Goal: Task Accomplishment & Management: Manage account settings

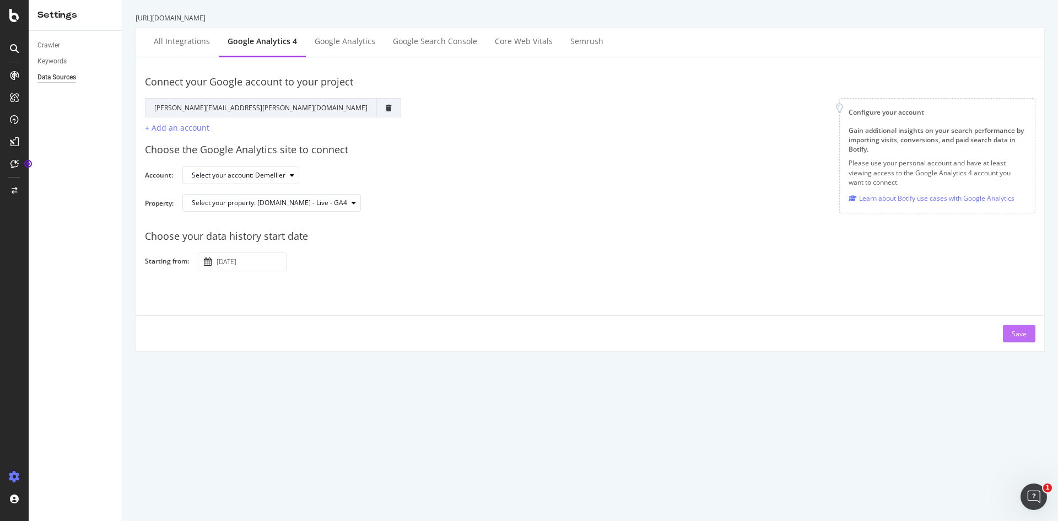
click at [1012, 332] on div "Save" at bounding box center [1019, 333] width 15 height 9
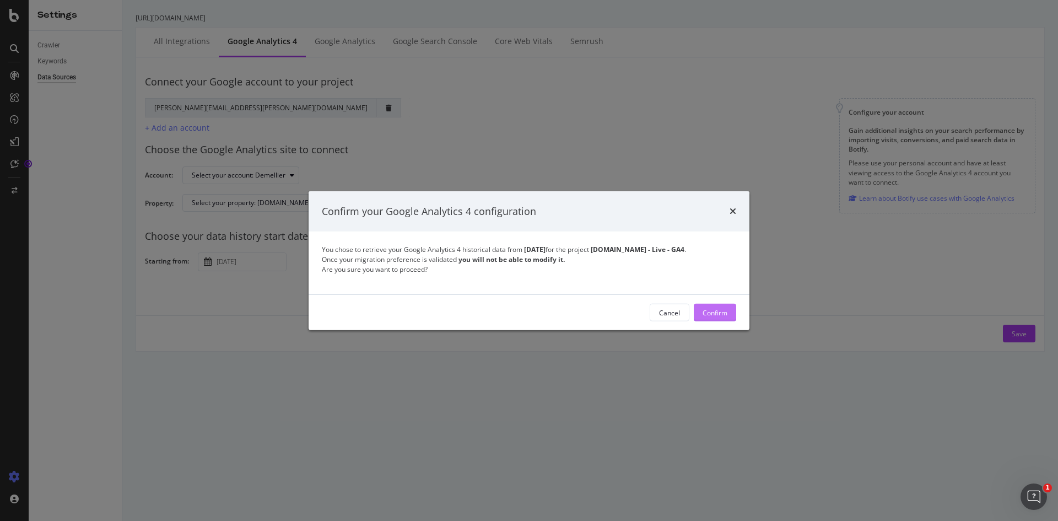
click at [719, 317] on div "Confirm" at bounding box center [715, 312] width 25 height 9
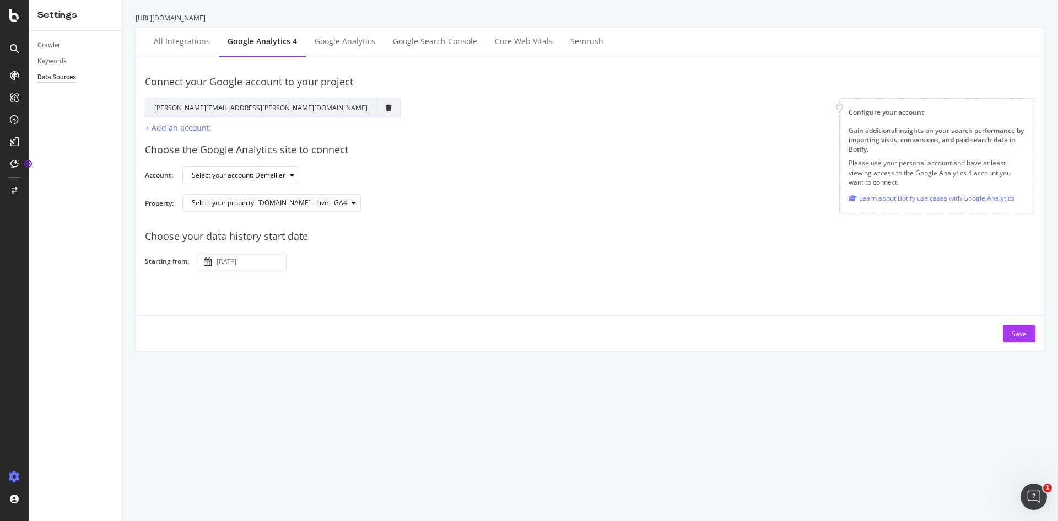
click at [230, 262] on input "[DATE]" at bounding box center [250, 262] width 72 height 18
type input "[DATE]"
click at [354, 323] on div "Save" at bounding box center [590, 328] width 908 height 27
click at [1012, 331] on div "Save" at bounding box center [1019, 333] width 15 height 9
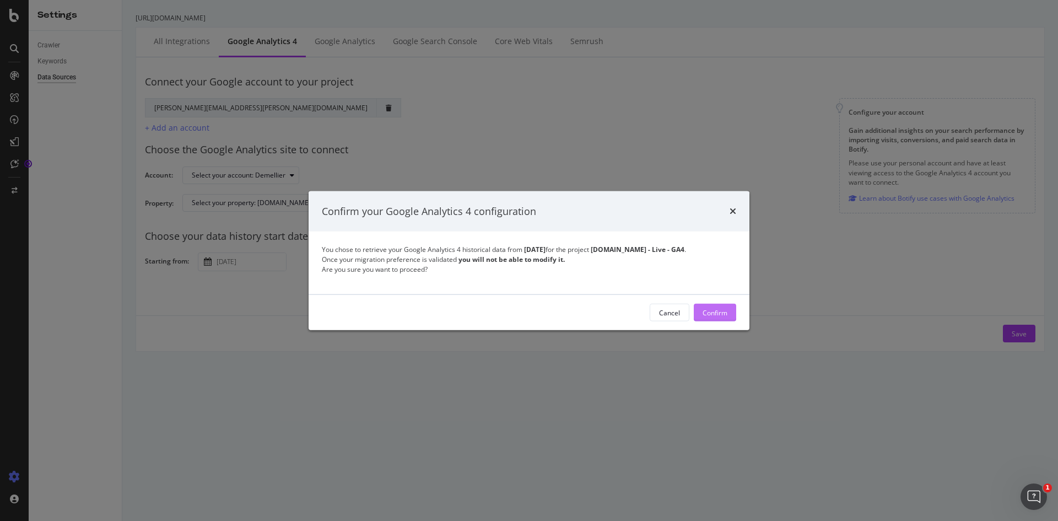
click at [724, 317] on div "Confirm" at bounding box center [715, 312] width 25 height 9
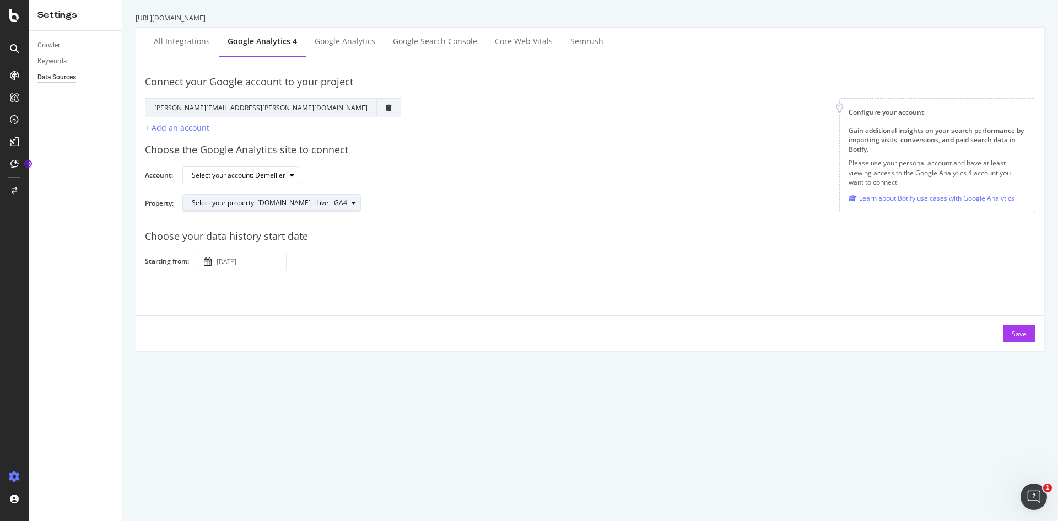
click at [347, 202] on div "Select your property: [DOMAIN_NAME] - Live - GA4" at bounding box center [269, 203] width 155 height 7
click at [400, 162] on div "Choose the Google Analytics site to connect Account: Select your account: Demel…" at bounding box center [590, 177] width 891 height 87
click at [271, 180] on div "Select your account: Demellier" at bounding box center [245, 175] width 107 height 15
click at [227, 191] on div "Demellier" at bounding box center [213, 193] width 33 height 9
click at [229, 191] on div "Demellier" at bounding box center [213, 193] width 33 height 9
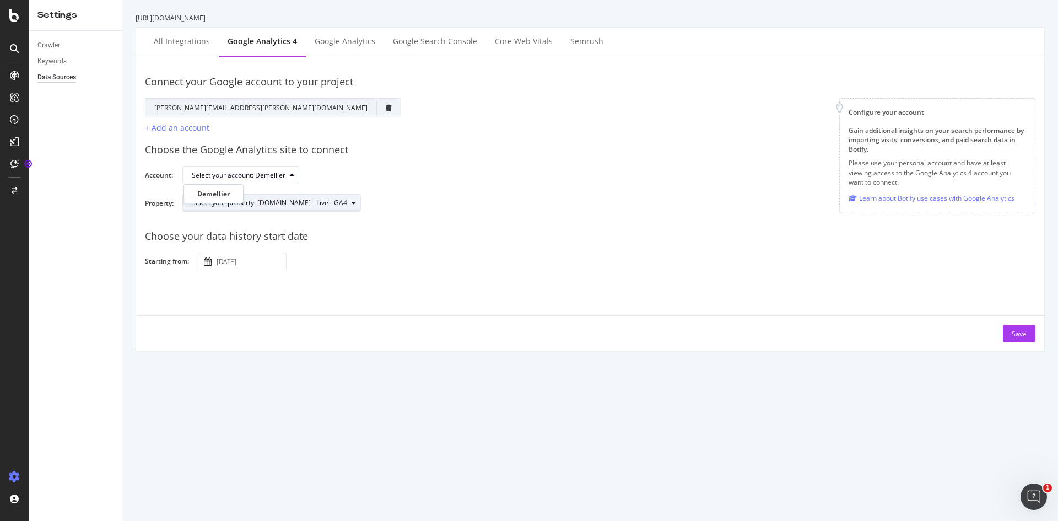
click at [297, 204] on div "Select your property: [DOMAIN_NAME] - Live - GA4" at bounding box center [269, 203] width 155 height 7
click at [291, 261] on div "[DOMAIN_NAME] - Live - GA4" at bounding box center [244, 257] width 94 height 9
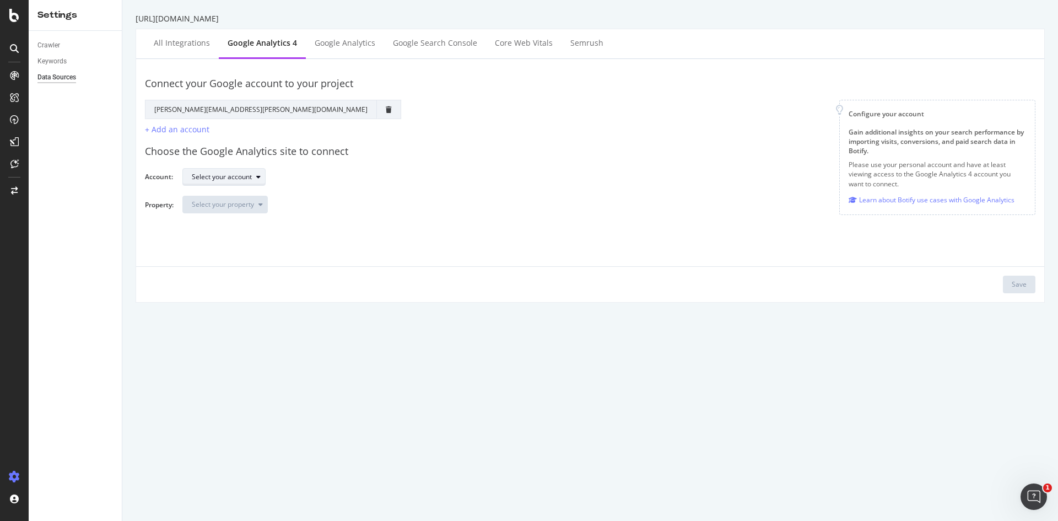
click at [205, 177] on div "Select your account" at bounding box center [222, 177] width 60 height 7
click at [208, 195] on div "Demellier" at bounding box center [212, 195] width 30 height 9
click at [224, 205] on div "Select your property" at bounding box center [223, 204] width 62 height 7
click at [254, 257] on div "[DOMAIN_NAME] - Live - GA4" at bounding box center [242, 259] width 90 height 9
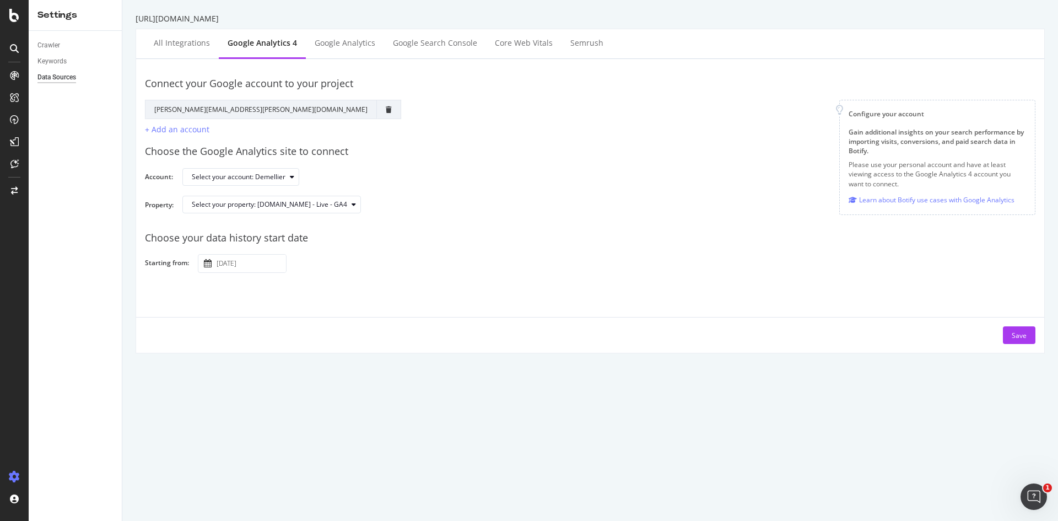
click at [230, 263] on input "2025 September 29th" at bounding box center [250, 264] width 72 height 18
click at [271, 263] on input "2024 September 1" at bounding box center [250, 264] width 72 height 18
click at [303, 289] on div "Connect your Google account to your project Google Account Action Reconnect Acc…" at bounding box center [590, 206] width 891 height 276
click at [257, 265] on input "2024 September 1st" at bounding box center [250, 264] width 72 height 18
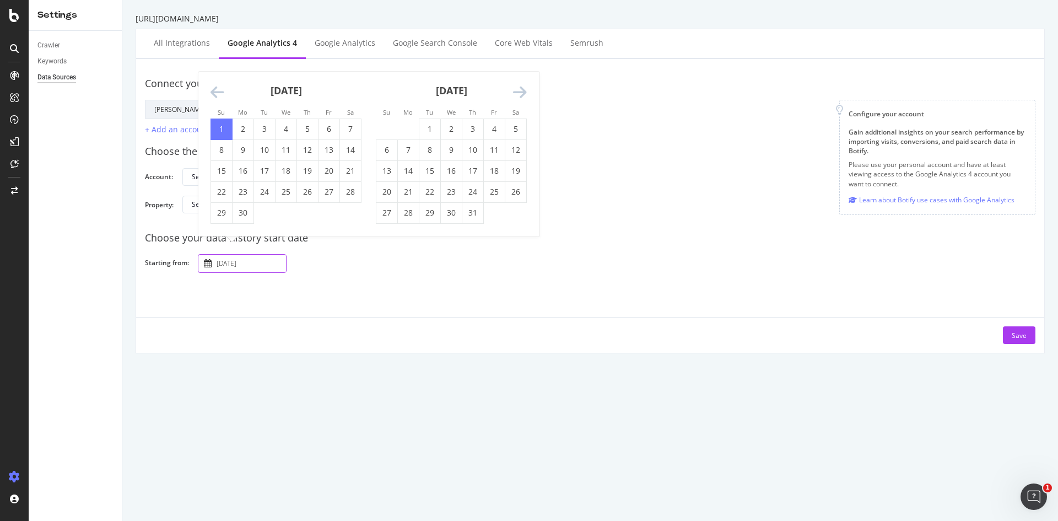
click at [216, 92] on icon "Move backward to switch to the previous month." at bounding box center [218, 92] width 14 height 15
click at [246, 129] on td "1" at bounding box center [243, 129] width 21 height 21
type input "[DATE]"
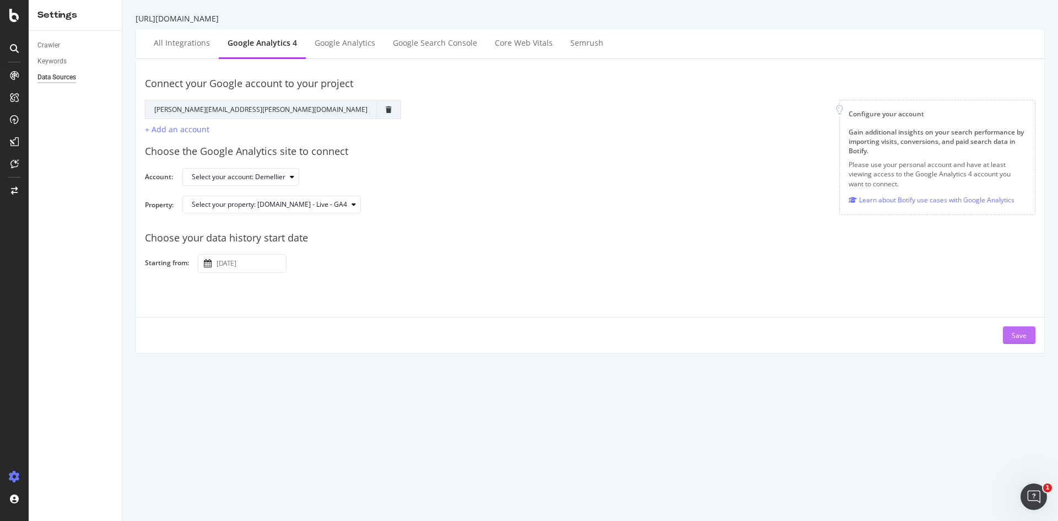
click at [1015, 335] on div "Save" at bounding box center [1019, 335] width 15 height 9
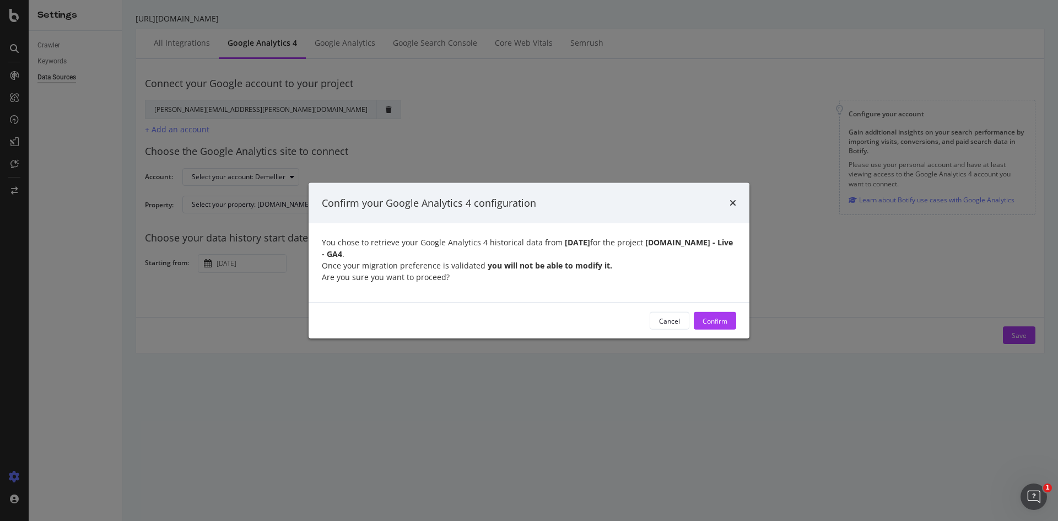
drag, startPoint x: 722, startPoint y: 326, endPoint x: 717, endPoint y: 357, distance: 30.8
click at [717, 357] on div "Confirm your Google Analytics 4 configuration You chose to retrieve your Google…" at bounding box center [529, 260] width 1058 height 521
click at [722, 322] on div "Confirm" at bounding box center [715, 320] width 25 height 9
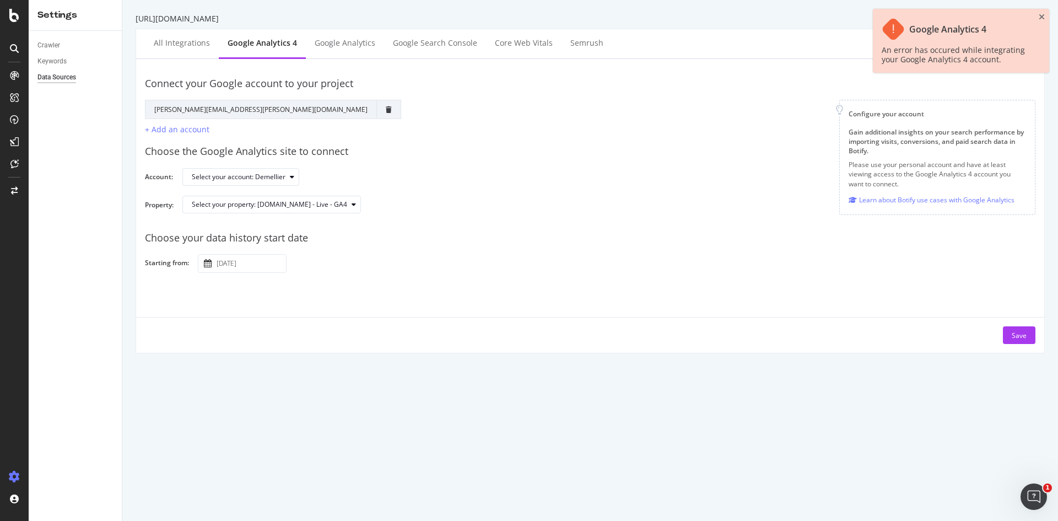
click at [895, 31] on div at bounding box center [893, 29] width 25 height 25
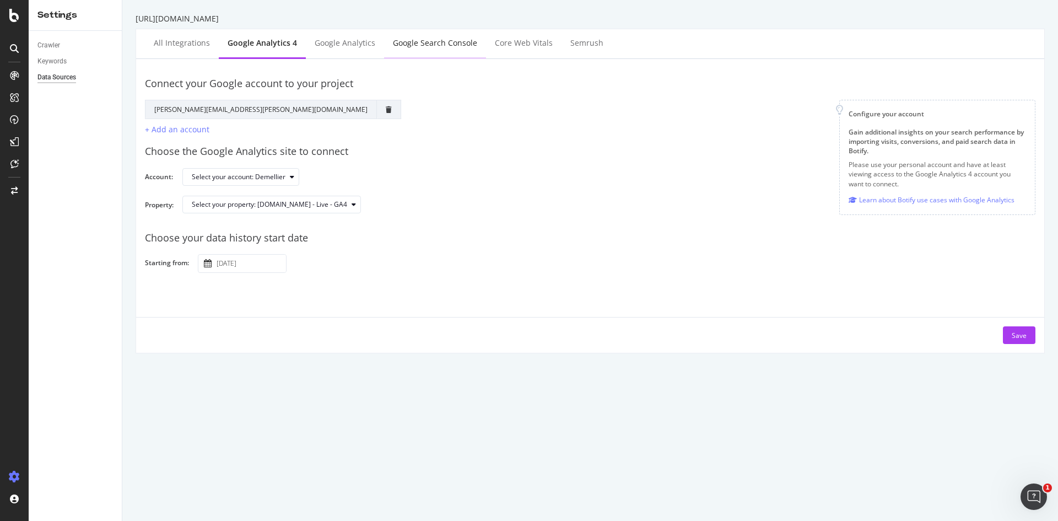
click at [428, 42] on div "Google Search Console" at bounding box center [435, 42] width 84 height 11
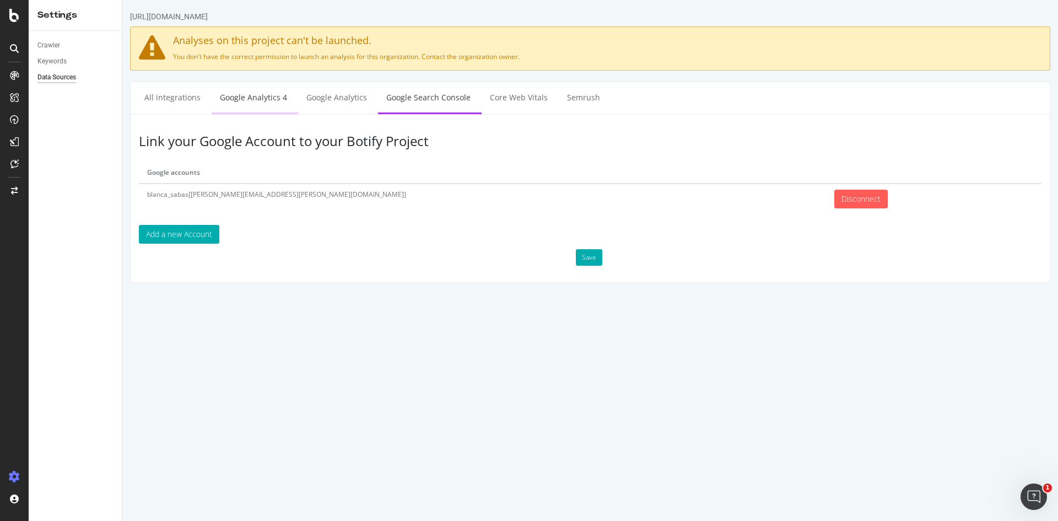
click at [267, 93] on link "Google Analytics 4" at bounding box center [254, 97] width 84 height 30
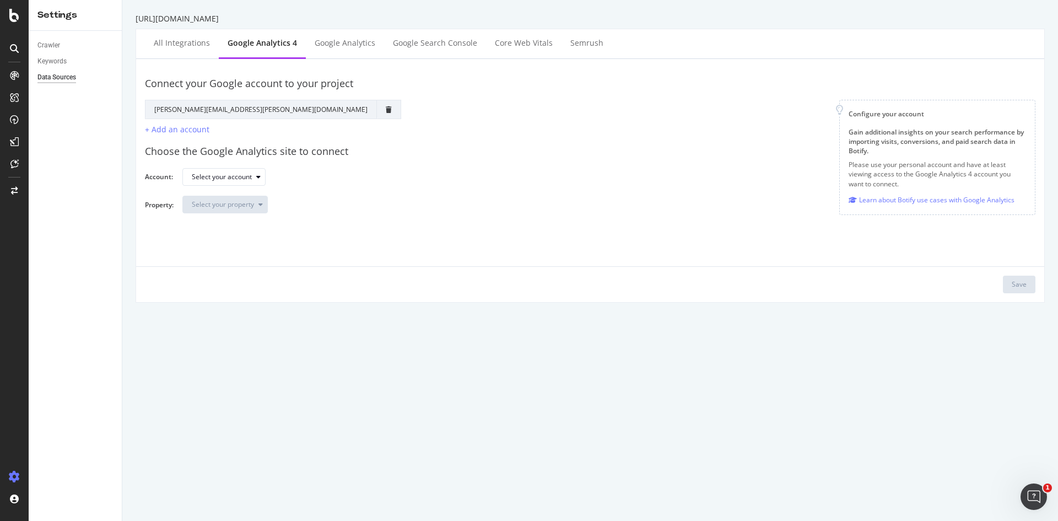
click at [377, 111] on td at bounding box center [389, 109] width 24 height 19
click at [386, 109] on icon "trash" at bounding box center [389, 109] width 6 height 7
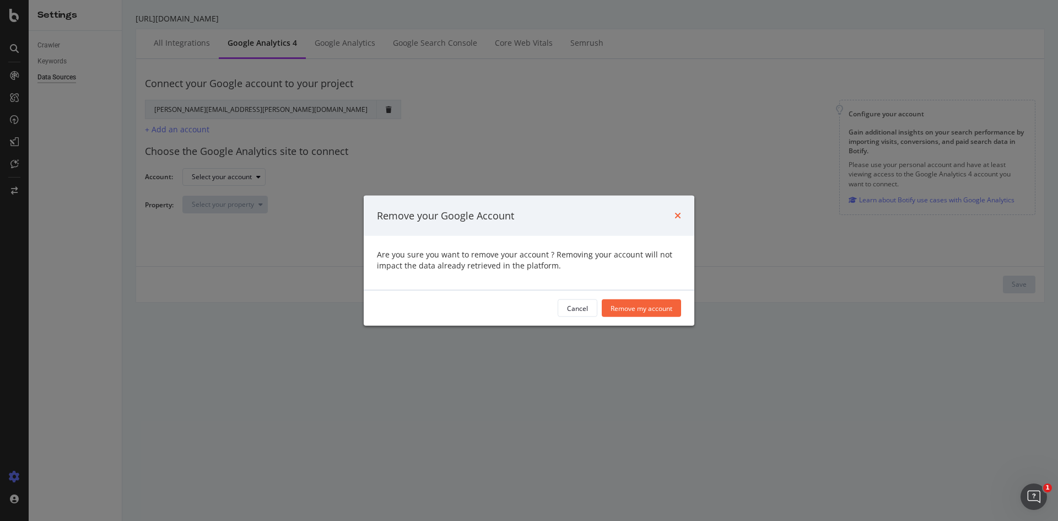
click at [679, 215] on icon "times" at bounding box center [678, 215] width 7 height 9
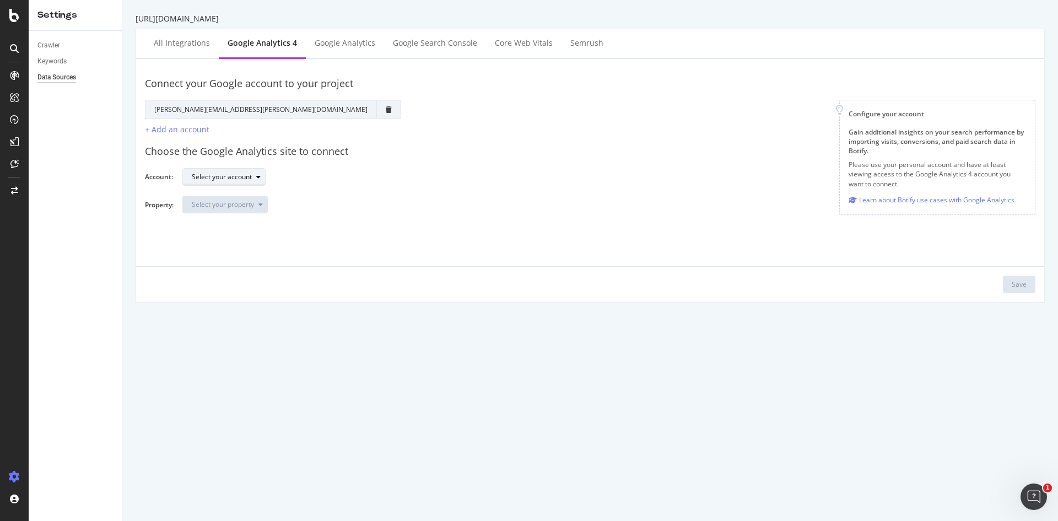
click at [222, 177] on div "Select your account" at bounding box center [222, 177] width 60 height 7
click at [215, 195] on div "Demellier" at bounding box center [212, 195] width 30 height 9
click at [225, 208] on div "Select your property" at bounding box center [223, 204] width 62 height 7
click at [257, 263] on div "[DOMAIN_NAME] - Live - GA4" at bounding box center [242, 259] width 90 height 9
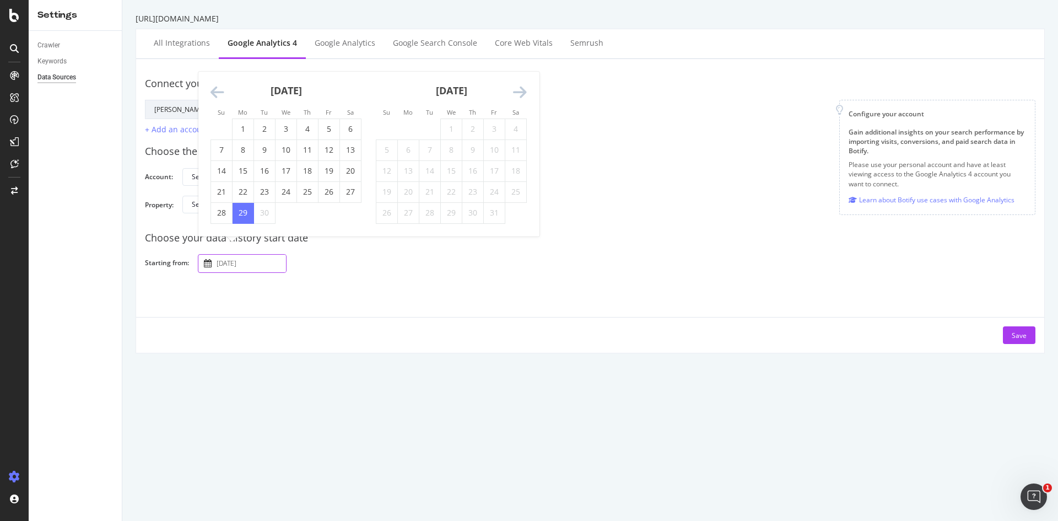
click at [239, 265] on input "2025 September 29th" at bounding box center [250, 264] width 72 height 18
click at [230, 262] on input "2025 September 29th" at bounding box center [250, 264] width 72 height 18
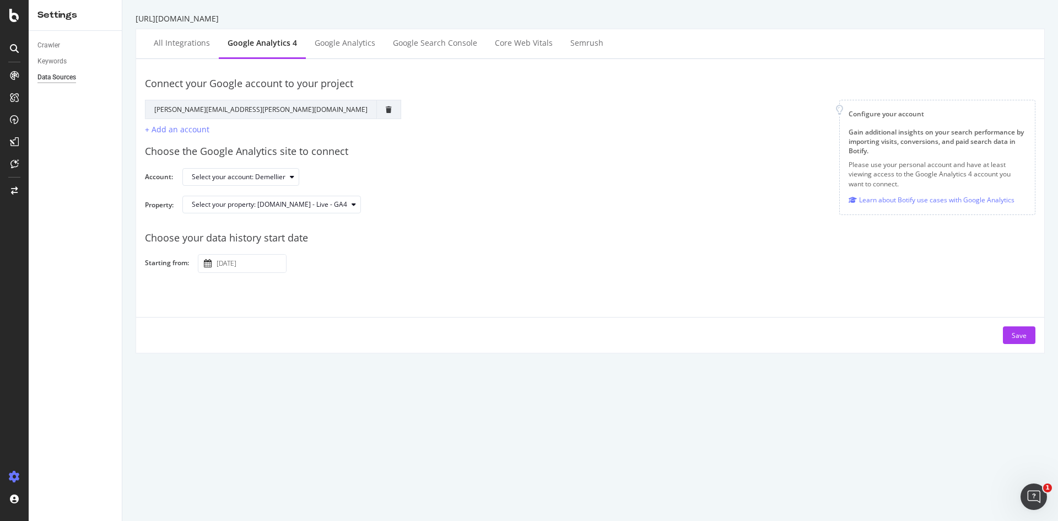
click at [252, 266] on input "2024 September 29th" at bounding box center [250, 264] width 72 height 18
drag, startPoint x: 258, startPoint y: 263, endPoint x: 246, endPoint y: 262, distance: 11.6
click at [246, 262] on input "2024 July 29th" at bounding box center [250, 264] width 72 height 18
type input "[DATE]"
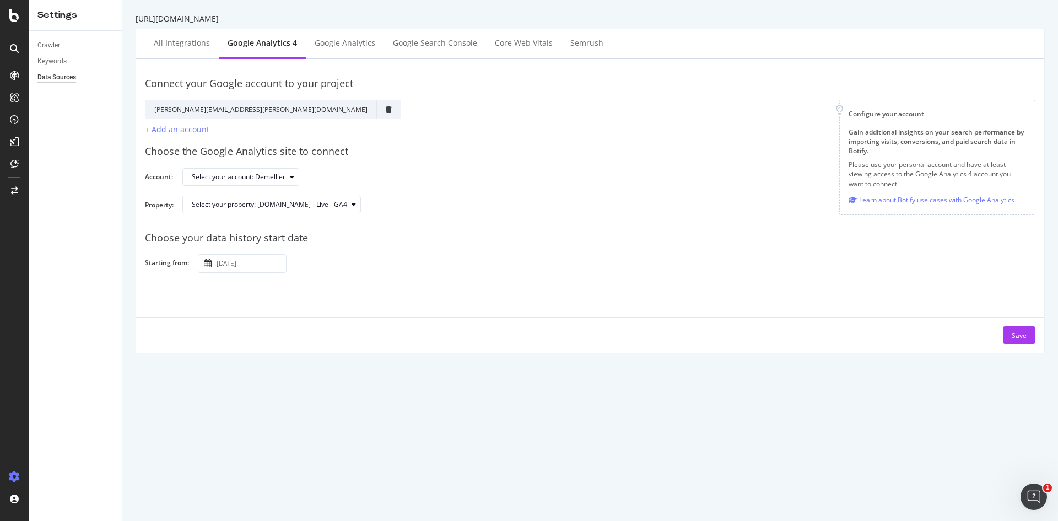
click at [256, 292] on div "Connect your Google account to your project Google Account Action Reconnect Acc…" at bounding box center [590, 206] width 891 height 276
click at [247, 259] on input "[DATE]" at bounding box center [250, 264] width 72 height 18
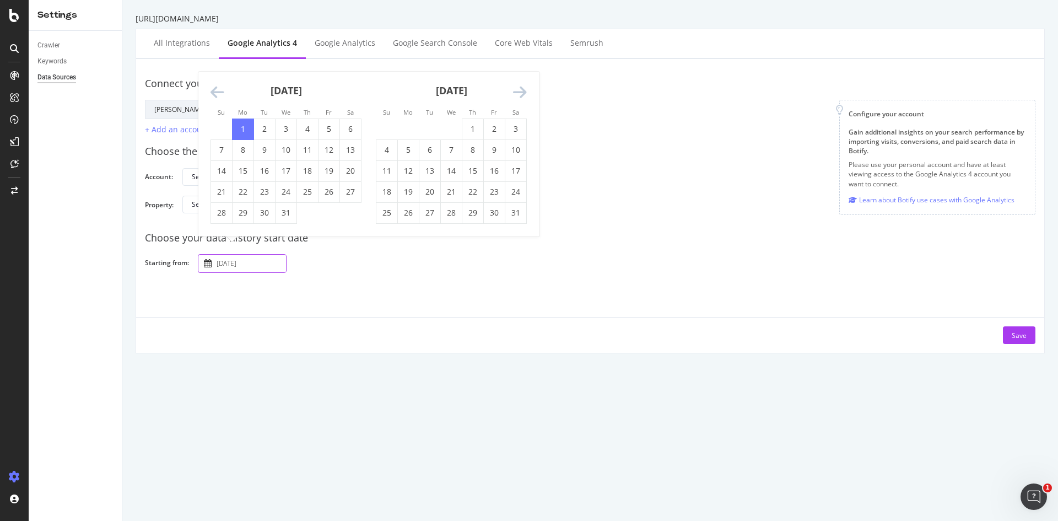
click at [240, 132] on td "1" at bounding box center [243, 129] width 21 height 21
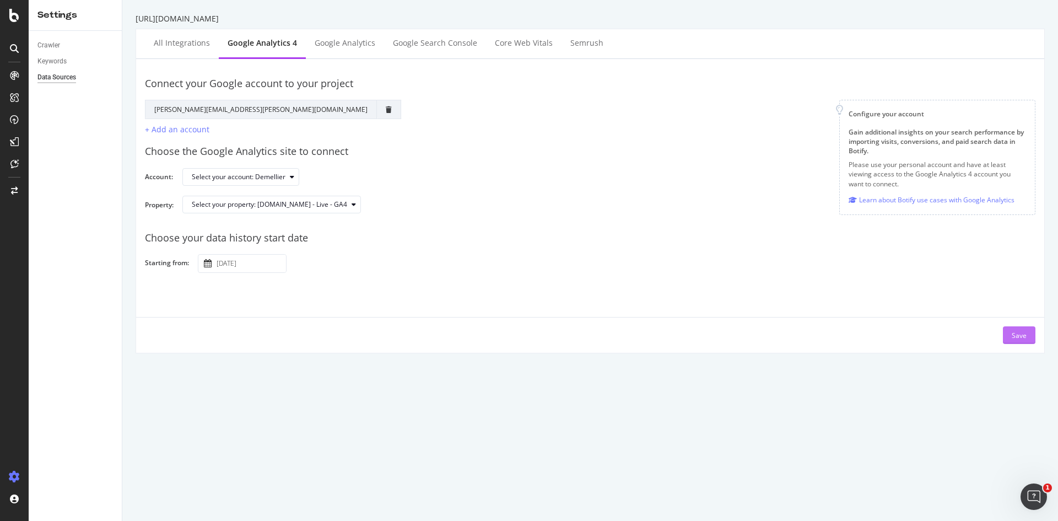
click at [1012, 336] on div "Save" at bounding box center [1019, 335] width 15 height 9
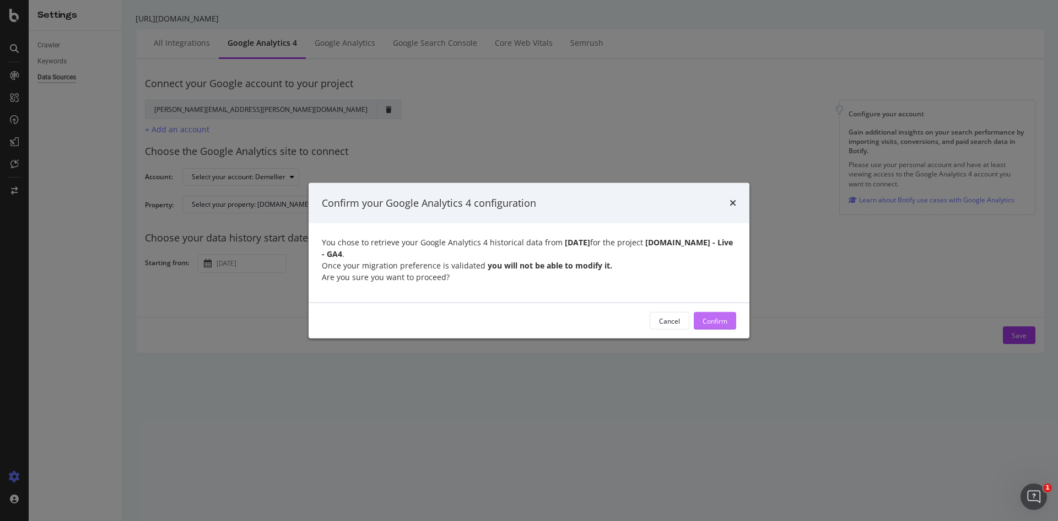
click at [702, 323] on button "Confirm" at bounding box center [715, 321] width 42 height 18
